Goal: Information Seeking & Learning: Find specific fact

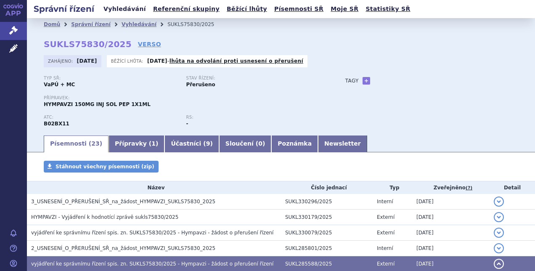
click at [123, 7] on link "Vyhledávání" at bounding box center [124, 8] width 47 height 11
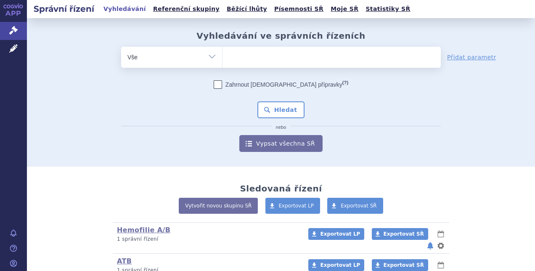
click at [269, 58] on ul at bounding box center [331, 56] width 218 height 18
click at [222, 58] on select at bounding box center [222, 56] width 0 height 21
type input "fa"
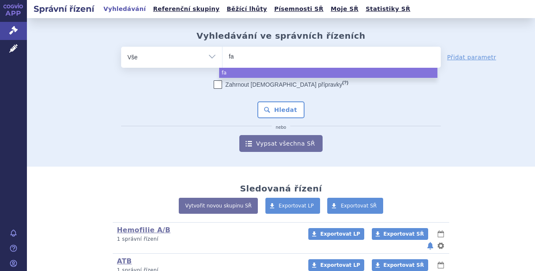
type input "fab"
type input "fabha"
type input "fabhal"
type input "fabhalta"
select select "fabhalta"
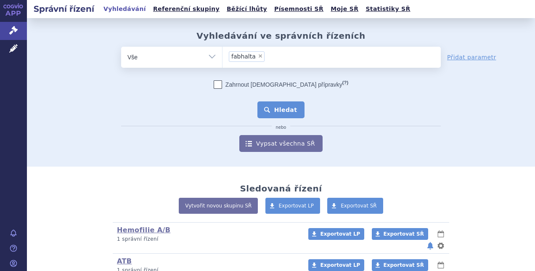
click at [286, 116] on button "Hledat" at bounding box center [280, 109] width 47 height 17
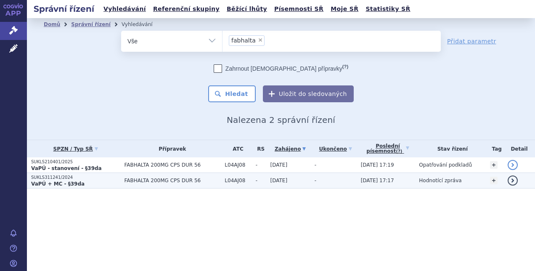
click at [104, 181] on p "VaPÚ + MC - §39da" at bounding box center [75, 183] width 89 height 7
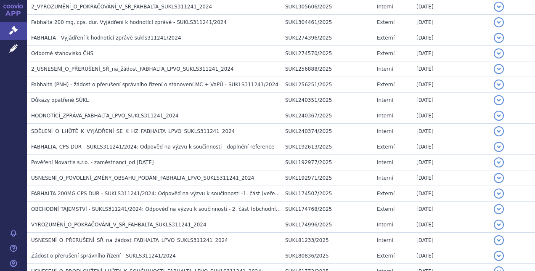
scroll to position [45, 0]
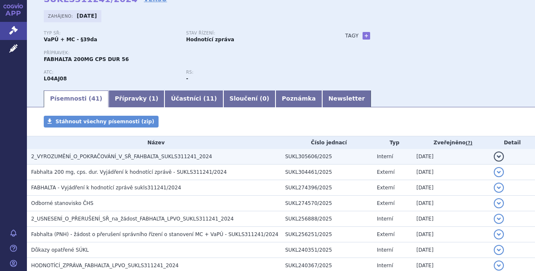
click at [118, 156] on span "2_VYROZUMĚNÍ_O_POKRAČOVÁNÍ_V_SŘ_FAHBALTA_SUKLS311241_2024" at bounding box center [121, 156] width 181 height 6
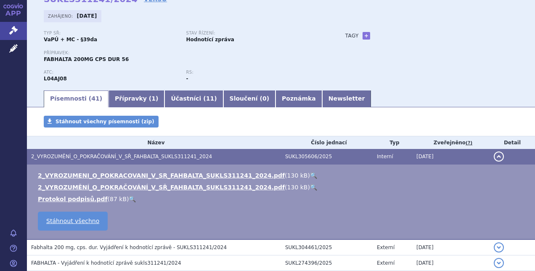
click at [310, 173] on link "🔍" at bounding box center [313, 175] width 7 height 7
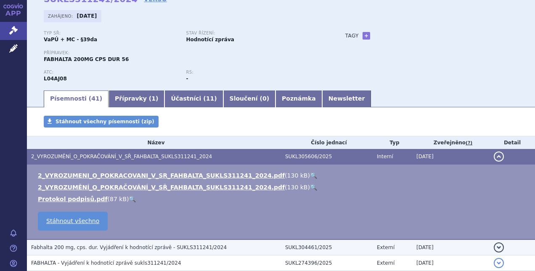
click at [177, 246] on span "Fabhalta 200 mg, cps. dur. Vyjádření k hodnotící zprávě - SUKLS311241/2024" at bounding box center [128, 247] width 195 height 6
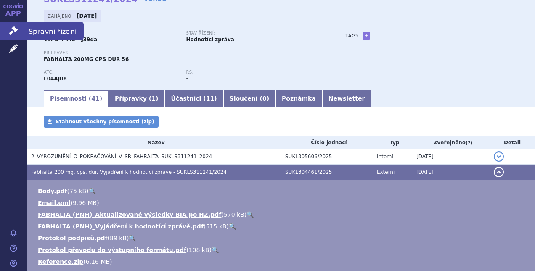
click at [18, 32] on link "Správní řízení" at bounding box center [13, 31] width 27 height 18
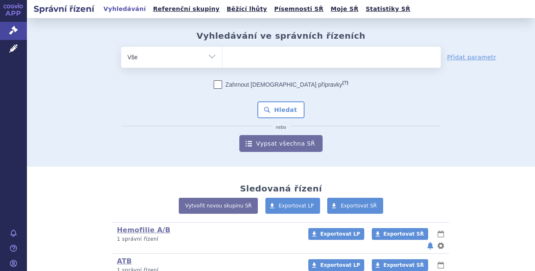
click at [254, 61] on ul at bounding box center [331, 56] width 218 height 18
click at [222, 61] on select at bounding box center [222, 56] width 0 height 21
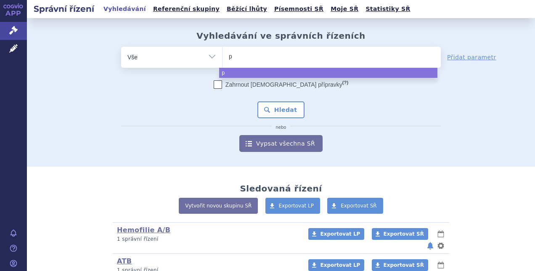
type input "pi"
type input "pias"
type input "piask"
type input "piasky"
select select "piasky"
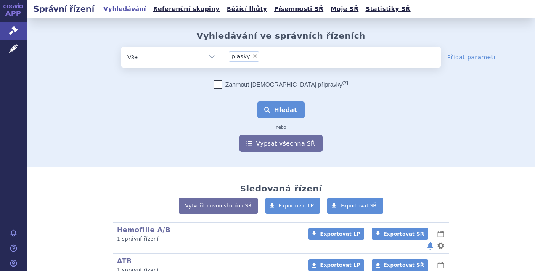
click at [285, 105] on button "Hledat" at bounding box center [280, 109] width 47 height 17
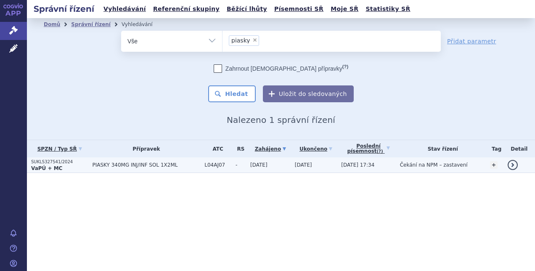
click at [150, 162] on span "PIASKY 340MG INJ/INF SOL 1X2ML" at bounding box center [146, 165] width 108 height 6
